Goal: Task Accomplishment & Management: Manage account settings

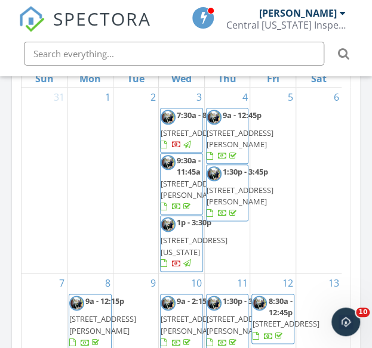
scroll to position [1336, 0]
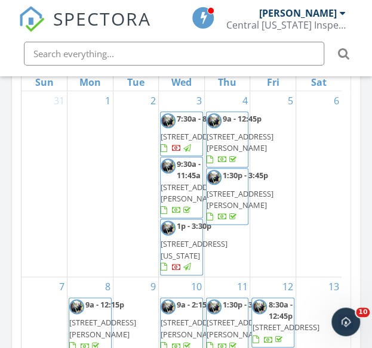
click at [177, 142] on span "1100 Kennesaw Ridge Rd 301, Columbia 65202" at bounding box center [193, 136] width 67 height 11
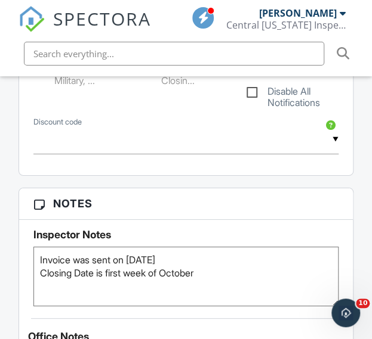
scroll to position [985, 0]
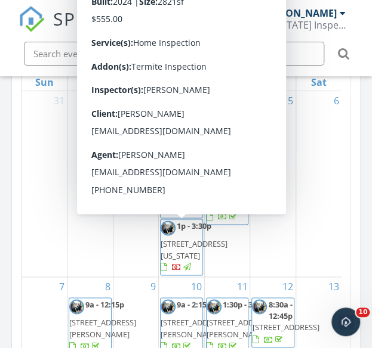
click at [185, 204] on span "1680 W Fenton Rd, Columbia 65202" at bounding box center [193, 193] width 67 height 22
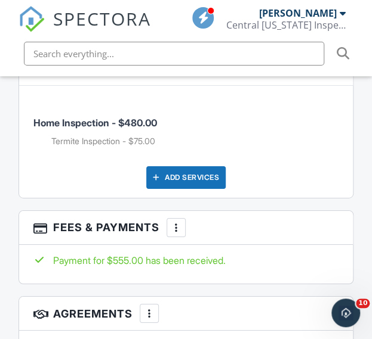
scroll to position [1997, 0]
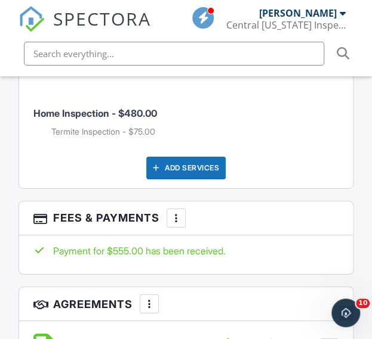
drag, startPoint x: 377, startPoint y: 21, endPoint x: 355, endPoint y: 201, distance: 180.9
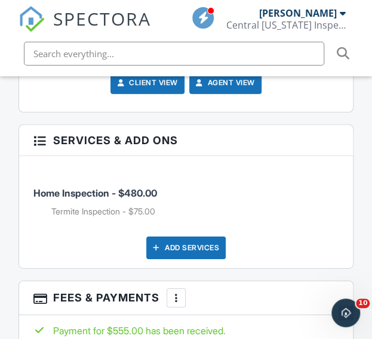
scroll to position [1925, 0]
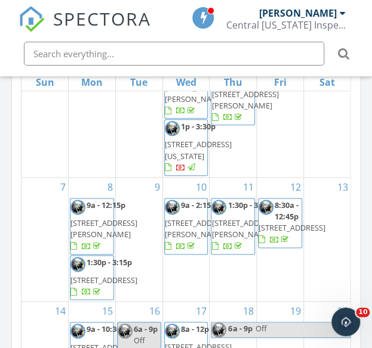
scroll to position [103, 0]
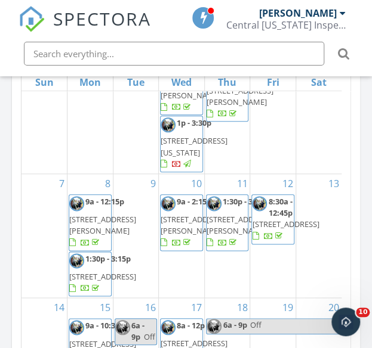
click at [180, 157] on span "[STREET_ADDRESS][US_STATE]" at bounding box center [193, 146] width 67 height 22
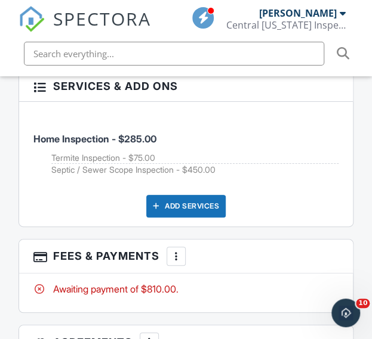
scroll to position [2191, 0]
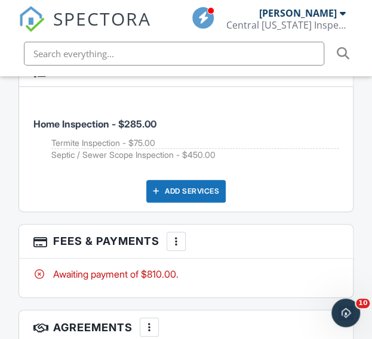
click at [177, 236] on div at bounding box center [176, 242] width 12 height 12
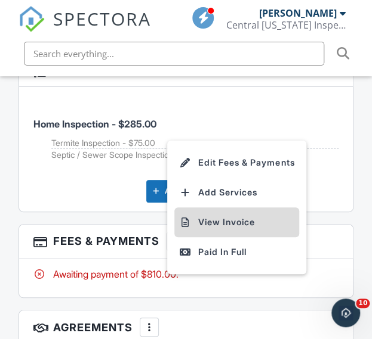
click at [212, 218] on li "View Invoice" at bounding box center [236, 223] width 125 height 30
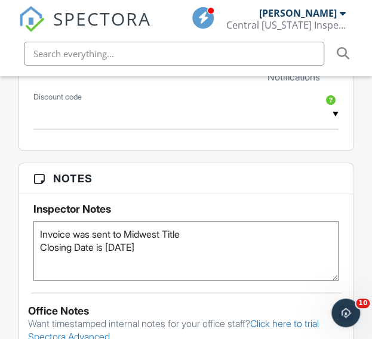
scroll to position [1176, 0]
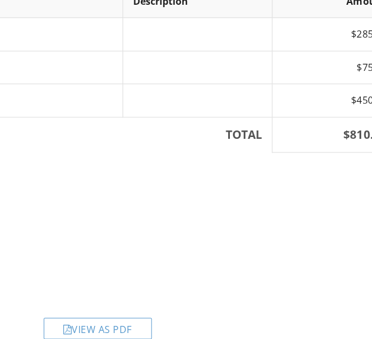
scroll to position [270, 232]
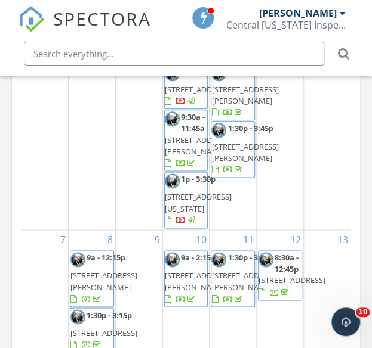
scroll to position [1391, 0]
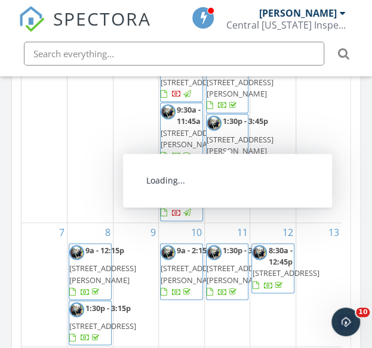
click at [225, 99] on span "1417 Colonial Dr, Fulton 65251" at bounding box center [239, 88] width 67 height 22
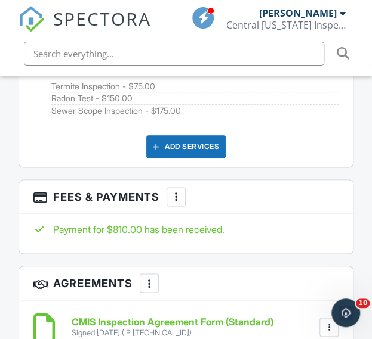
scroll to position [2515, 0]
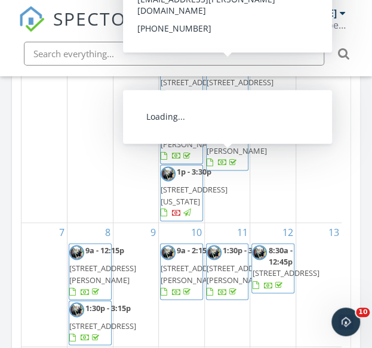
click at [227, 156] on span "[STREET_ADDRESS][PERSON_NAME]" at bounding box center [239, 145] width 67 height 22
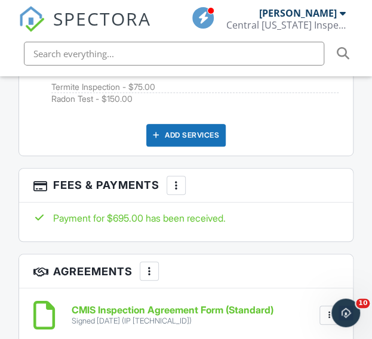
scroll to position [2314, 0]
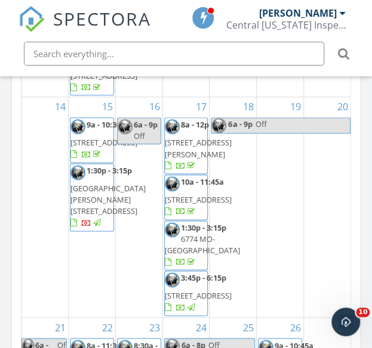
scroll to position [251, 0]
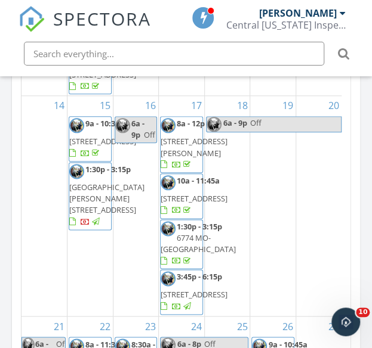
click at [101, 47] on span "9a - 12:15p [STREET_ADDRESS][PERSON_NAME]" at bounding box center [102, 20] width 67 height 53
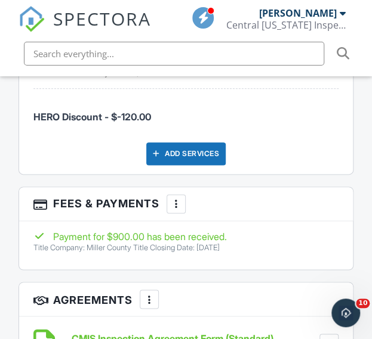
scroll to position [2508, 0]
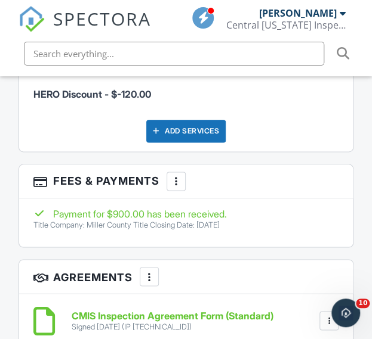
click at [180, 175] on div at bounding box center [176, 181] width 12 height 12
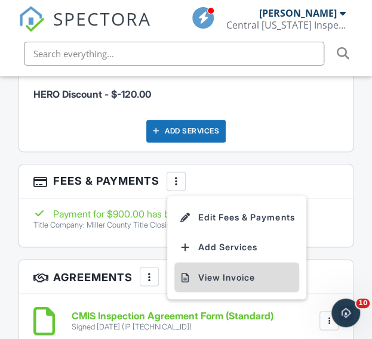
click at [227, 268] on li "View Invoice" at bounding box center [236, 277] width 125 height 30
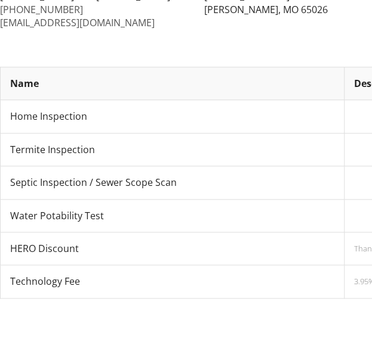
scroll to position [186, 0]
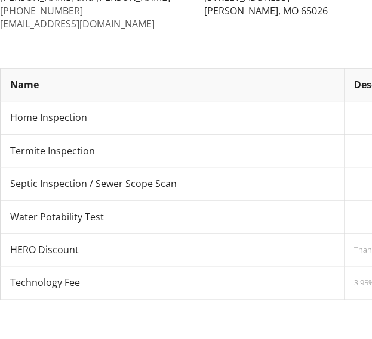
drag, startPoint x: 379, startPoint y: 98, endPoint x: 377, endPoint y: 160, distance: 62.1
click at [371, 160] on html "Central Missouri Inspection Services L.L.C. 573-694-0994 centralmois1@gmail.com…" at bounding box center [186, 295] width 372 height 962
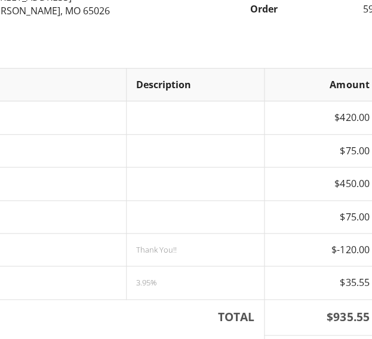
scroll to position [186, 232]
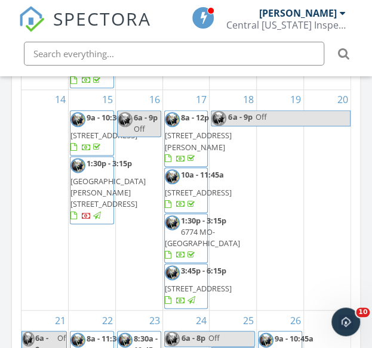
scroll to position [259, 0]
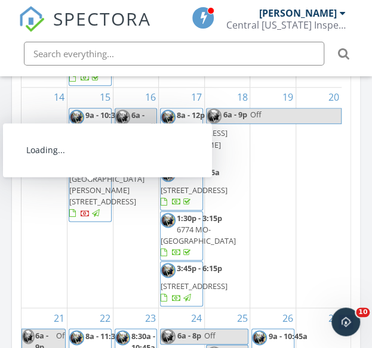
click at [88, 72] on span "315 E Ashley St, Jefferson City 65101" at bounding box center [102, 66] width 67 height 11
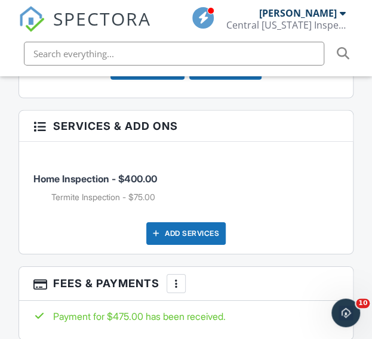
scroll to position [1963, 0]
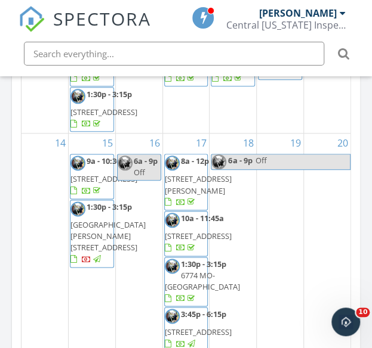
scroll to position [210, 0]
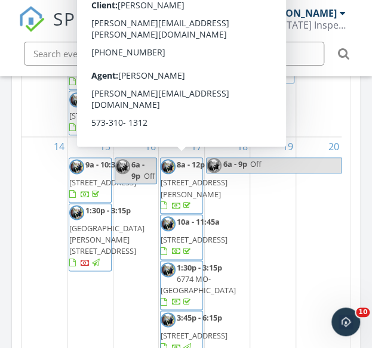
click at [182, 75] on span "11100 J B Ln, Hallsville 65255" at bounding box center [193, 64] width 67 height 22
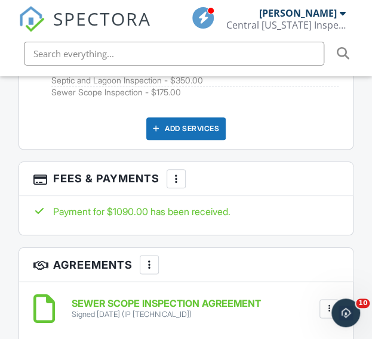
scroll to position [2400, 0]
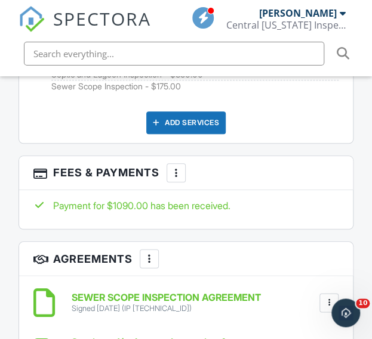
click at [180, 174] on div "More" at bounding box center [175, 172] width 19 height 19
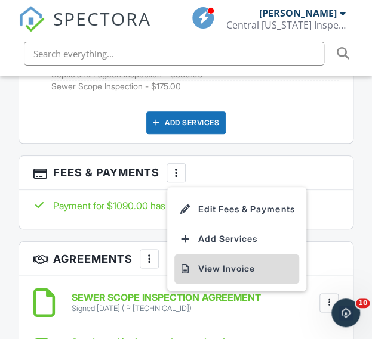
click at [209, 254] on li "View Invoice" at bounding box center [236, 269] width 125 height 30
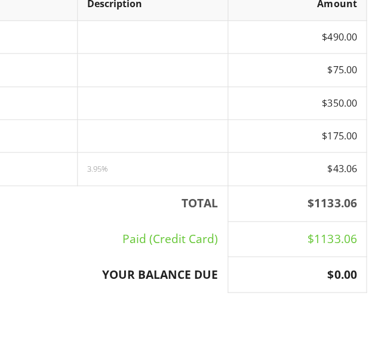
scroll to position [280, 232]
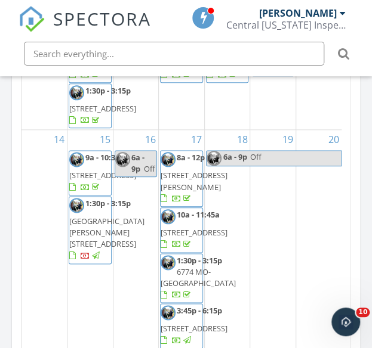
scroll to position [227, 0]
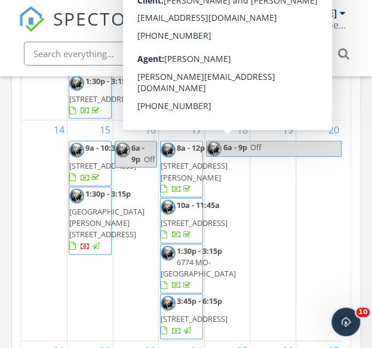
click at [222, 58] on span "[STREET_ADDRESS][PERSON_NAME]" at bounding box center [239, 47] width 67 height 22
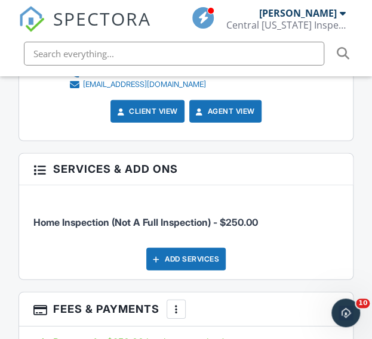
scroll to position [1801, 0]
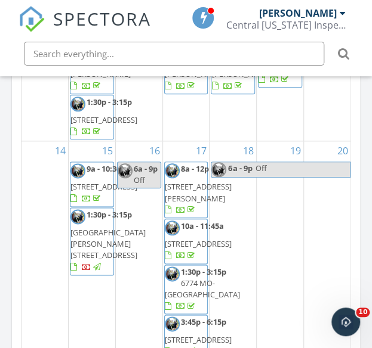
scroll to position [240, 0]
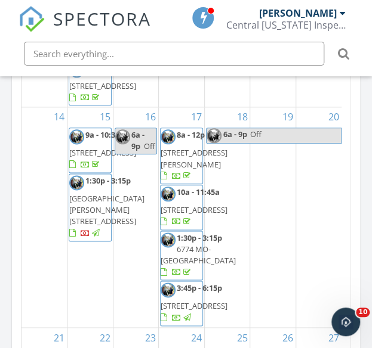
click at [278, 39] on span "[STREET_ADDRESS]" at bounding box center [285, 33] width 67 height 11
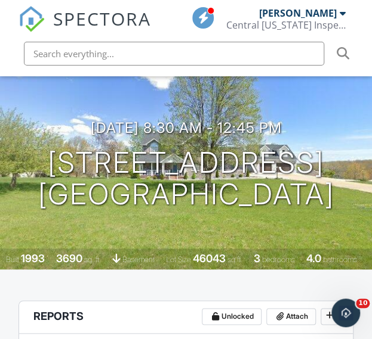
scroll to position [126, 0]
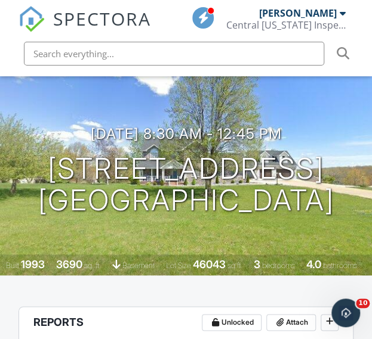
drag, startPoint x: 377, startPoint y: 32, endPoint x: 379, endPoint y: 41, distance: 9.7
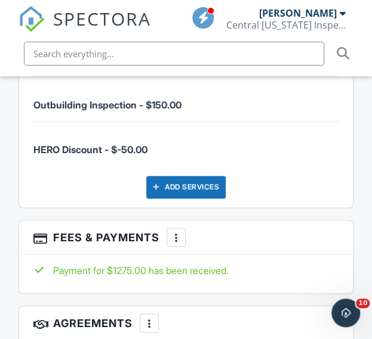
scroll to position [2552, 0]
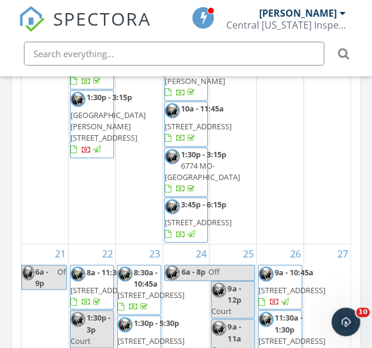
scroll to position [363, 0]
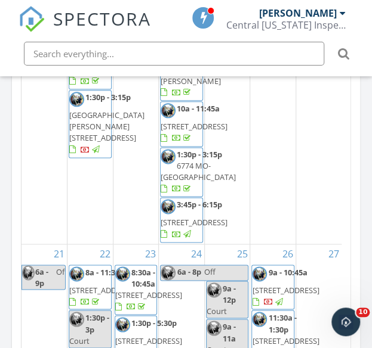
click at [83, 75] on span "28 4 Winds Ct, Lake Ozark 65049" at bounding box center [102, 69] width 67 height 11
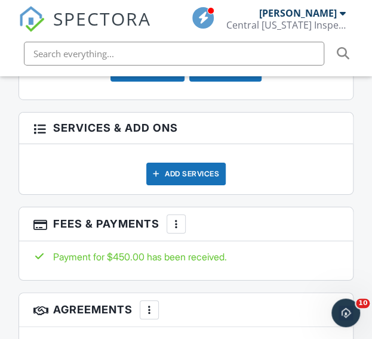
scroll to position [2106, 0]
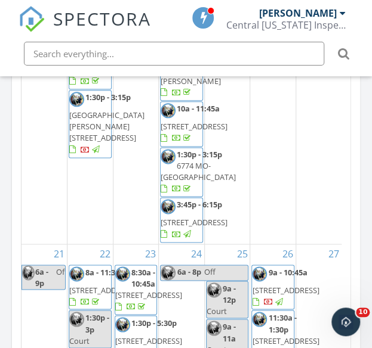
scroll to position [429, 0]
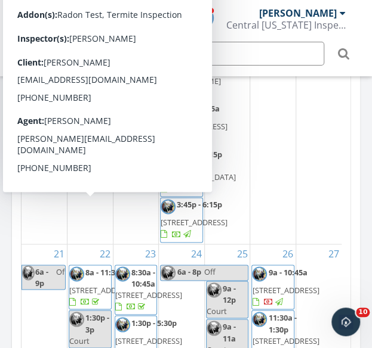
drag, startPoint x: 116, startPoint y: 234, endPoint x: 89, endPoint y: 246, distance: 28.6
click at [89, 143] on span "1507 Tanner Bridge Rd, Jefferson City 65101" at bounding box center [106, 126] width 75 height 33
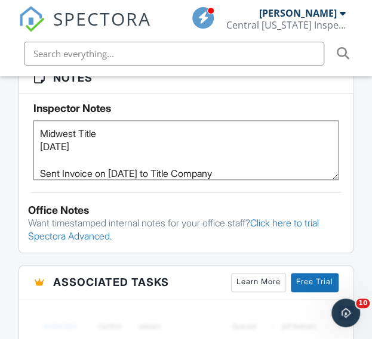
scroll to position [1271, 0]
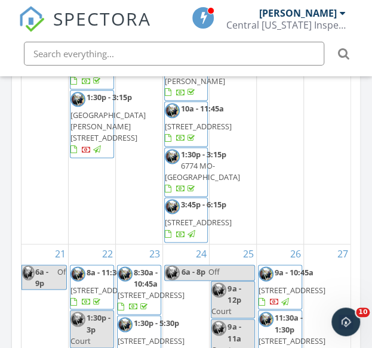
scroll to position [428, 0]
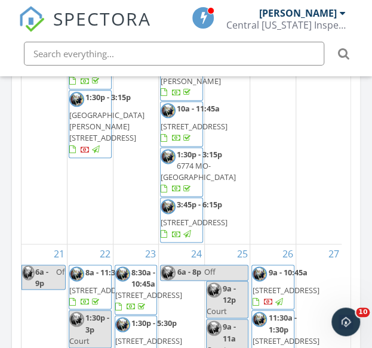
click at [182, 86] on span "[STREET_ADDRESS][PERSON_NAME]" at bounding box center [193, 75] width 67 height 22
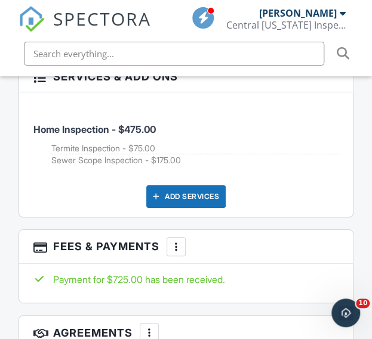
scroll to position [2233, 0]
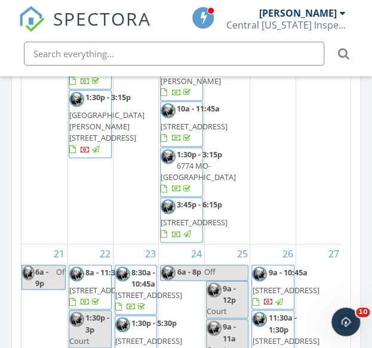
scroll to position [459, 0]
click at [190, 132] on span "6821 Liberty Rd, Jefferson City 65101" at bounding box center [193, 126] width 67 height 11
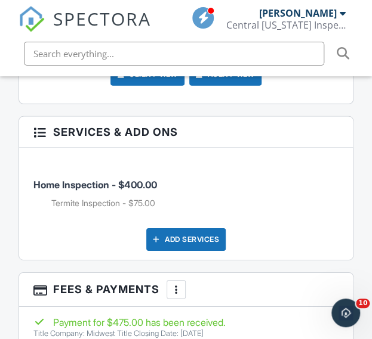
scroll to position [1930, 0]
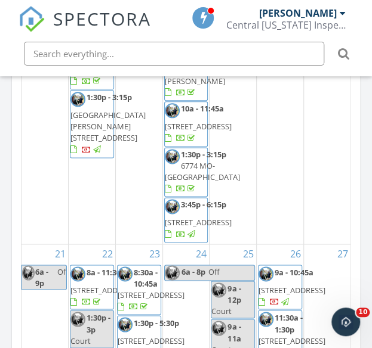
scroll to position [491, 0]
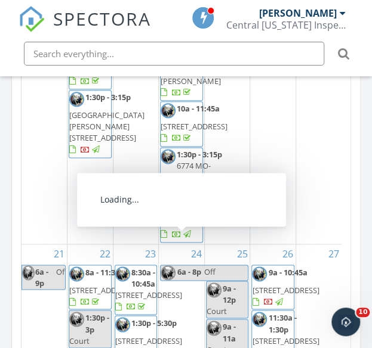
drag, startPoint x: 159, startPoint y: 279, endPoint x: 184, endPoint y: 274, distance: 26.0
click at [184, 196] on span "1:30p - 3:15p 6774 MO-151, Centralia 65240" at bounding box center [197, 172] width 75 height 47
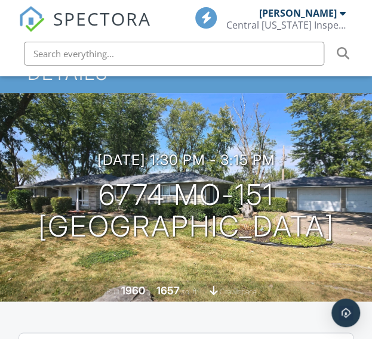
scroll to position [105, 0]
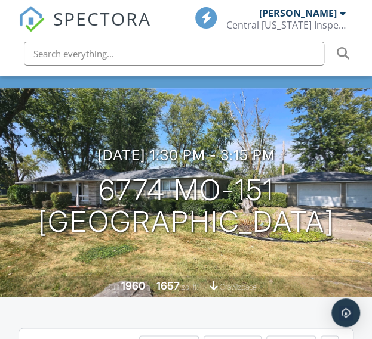
drag, startPoint x: 375, startPoint y: 30, endPoint x: 375, endPoint y: 39, distance: 8.3
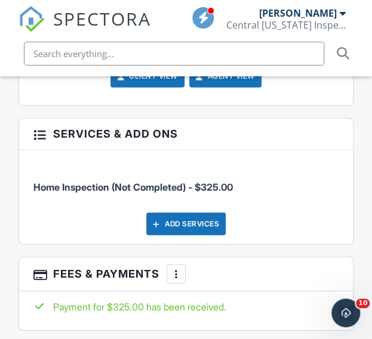
scroll to position [1912, 0]
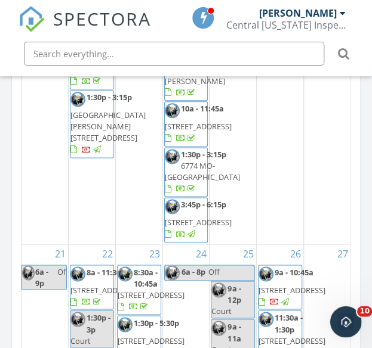
scroll to position [594, 0]
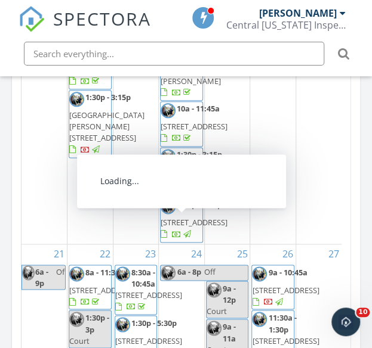
click at [181, 241] on span "3:45p - 6:15p [STREET_ADDRESS]" at bounding box center [193, 220] width 67 height 42
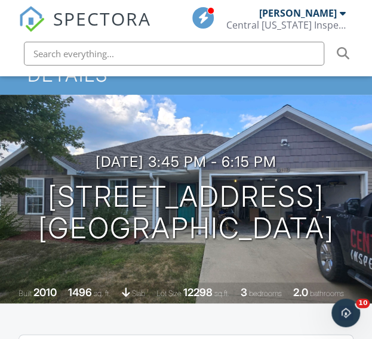
scroll to position [104, 0]
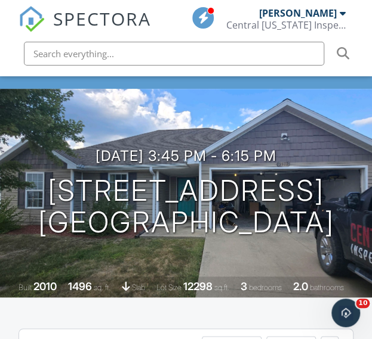
drag, startPoint x: 375, startPoint y: 24, endPoint x: 374, endPoint y: 32, distance: 7.8
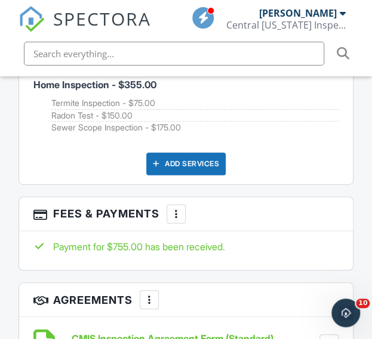
scroll to position [2259, 0]
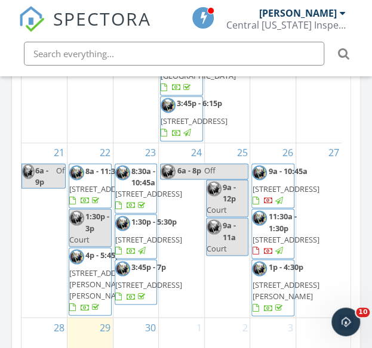
scroll to position [730, 0]
click at [95, 183] on span "2317 Colonial Hills Rd, Jefferson City 65109" at bounding box center [102, 188] width 67 height 11
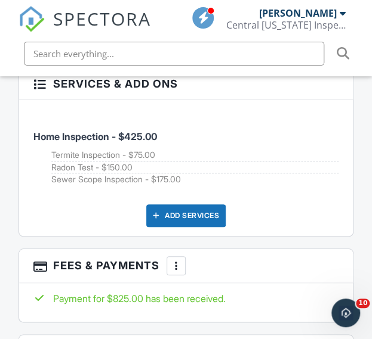
scroll to position [2364, 0]
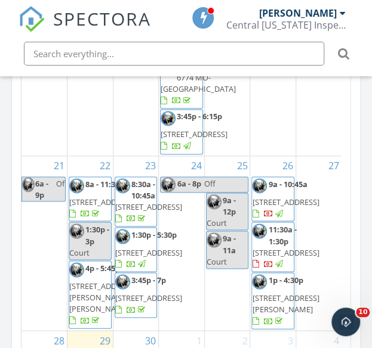
scroll to position [769, 0]
click at [84, 280] on span "[STREET_ADDRESS][PERSON_NAME][PERSON_NAME]" at bounding box center [102, 296] width 67 height 33
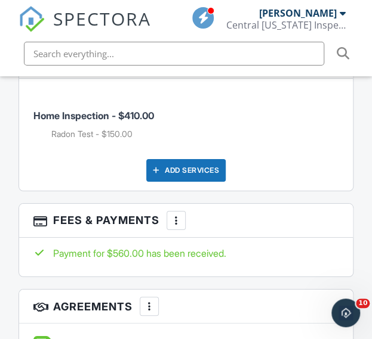
scroll to position [2075, 0]
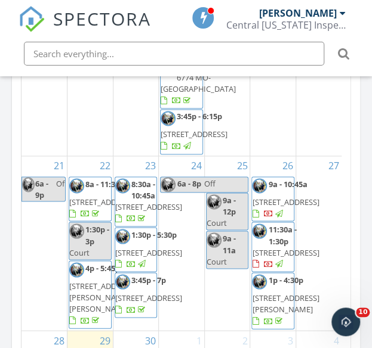
scroll to position [762, 0]
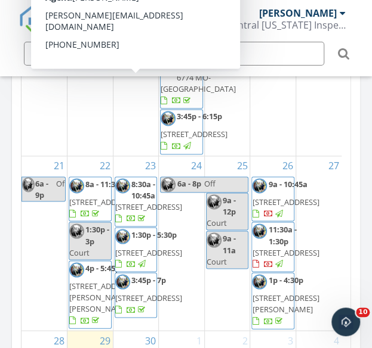
click at [137, 201] on span "28 4 Winds Ct, Lake Ozark 65049" at bounding box center [148, 206] width 67 height 11
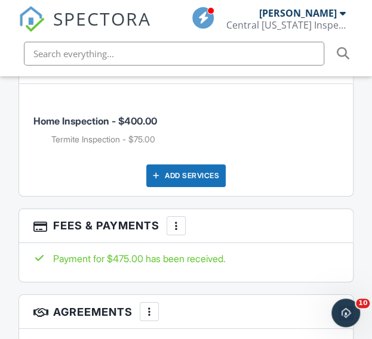
scroll to position [1981, 0]
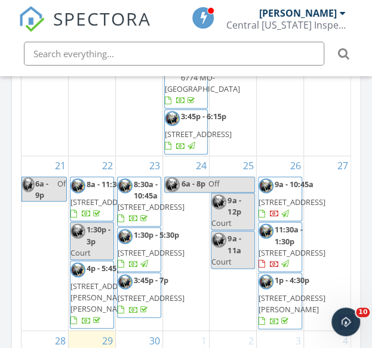
scroll to position [733, 0]
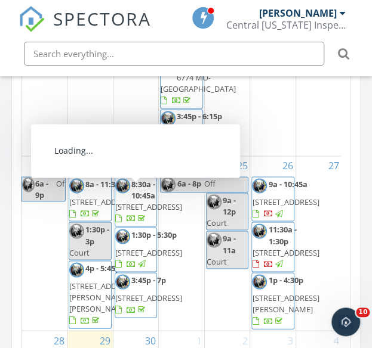
click at [138, 247] on span "1532 Cedar Ridge Pl B, Jefferson City 65109" at bounding box center [148, 252] width 67 height 11
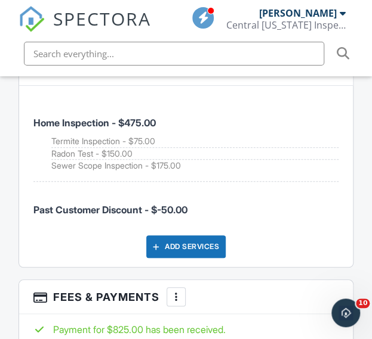
scroll to position [2353, 0]
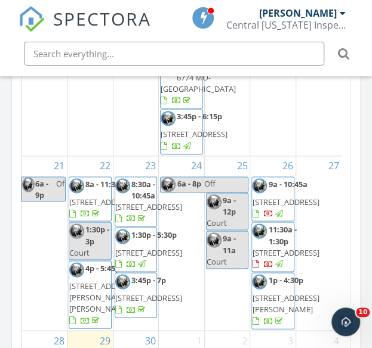
scroll to position [775, 0]
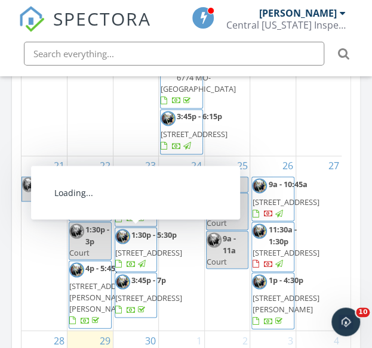
click at [142, 274] on span "3:45p - 7p [STREET_ADDRESS]" at bounding box center [148, 295] width 67 height 42
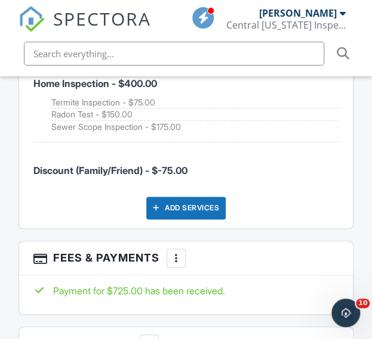
scroll to position [2433, 0]
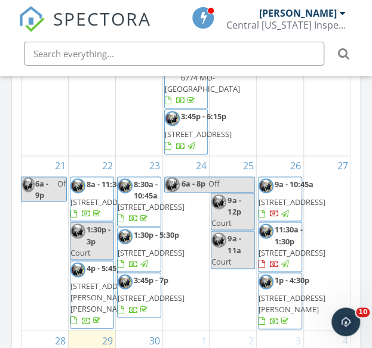
scroll to position [725, 0]
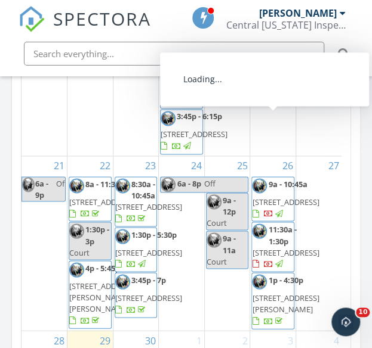
click at [271, 196] on span "[STREET_ADDRESS]" at bounding box center [285, 201] width 67 height 11
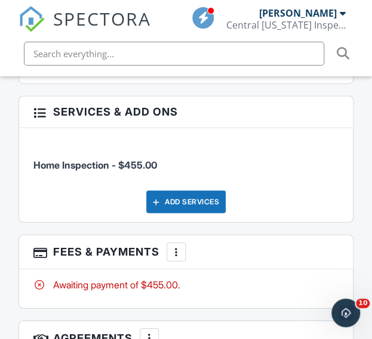
scroll to position [1834, 0]
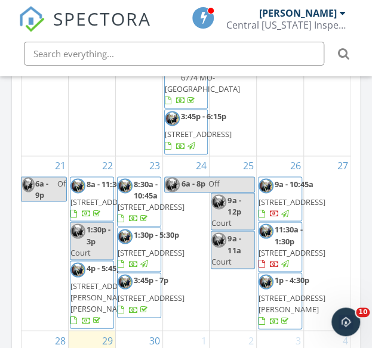
scroll to position [739, 0]
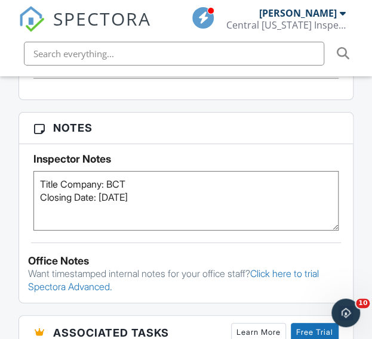
scroll to position [982, 0]
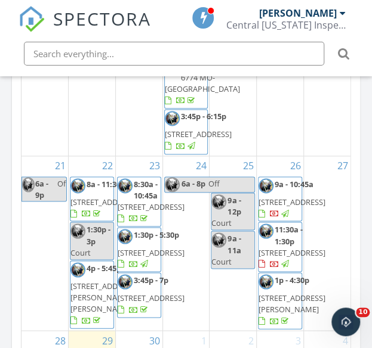
scroll to position [751, 0]
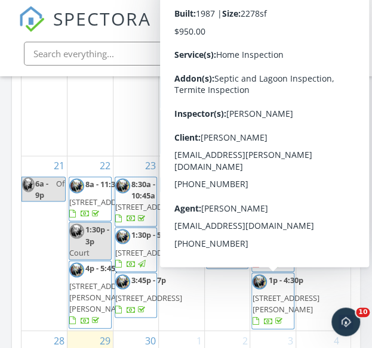
click at [277, 312] on span "[STREET_ADDRESS][PERSON_NAME]" at bounding box center [285, 303] width 67 height 22
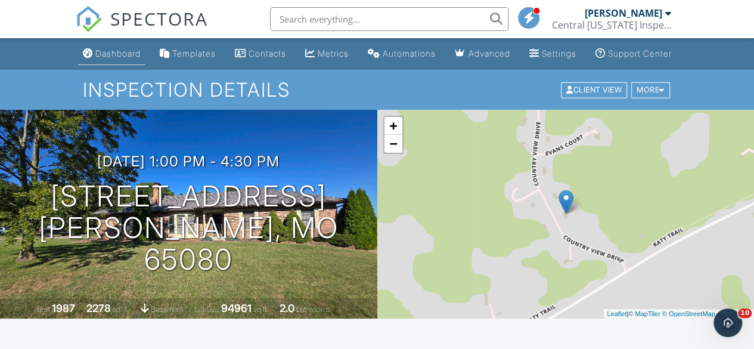
click at [118, 58] on div "Dashboard" at bounding box center [117, 53] width 45 height 10
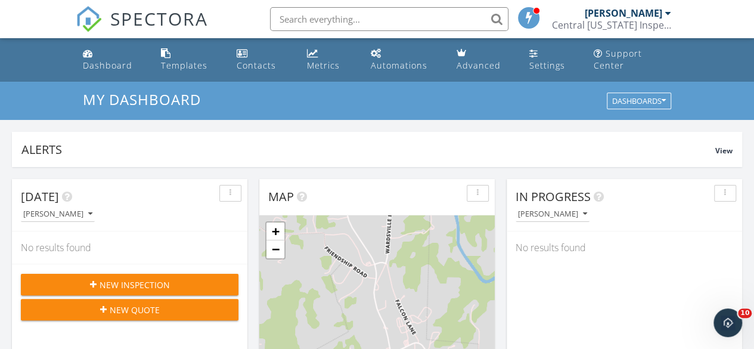
click at [318, 18] on input "text" at bounding box center [389, 19] width 239 height 24
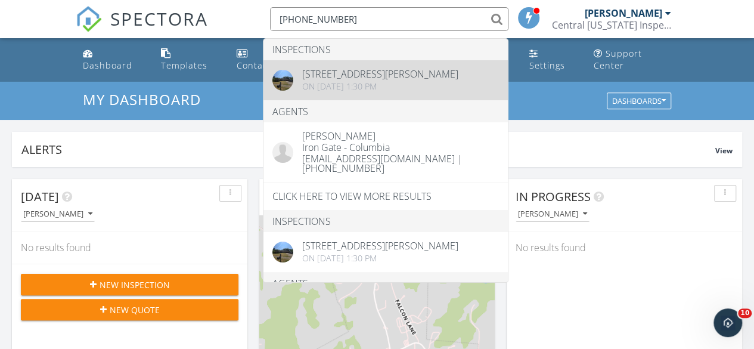
type input "[PHONE_NUMBER]"
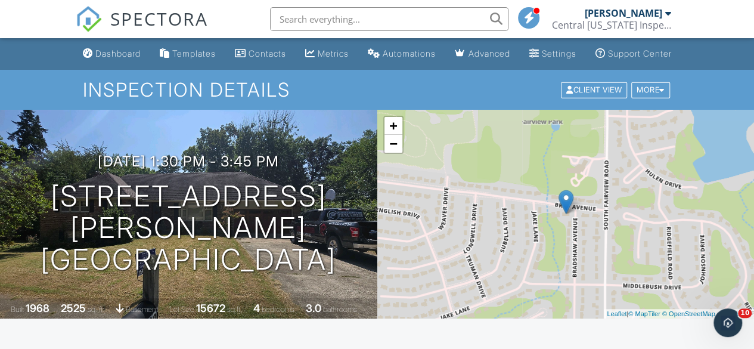
drag, startPoint x: 762, startPoint y: 35, endPoint x: 763, endPoint y: -16, distance: 51.3
